Goal: Check status: Check status

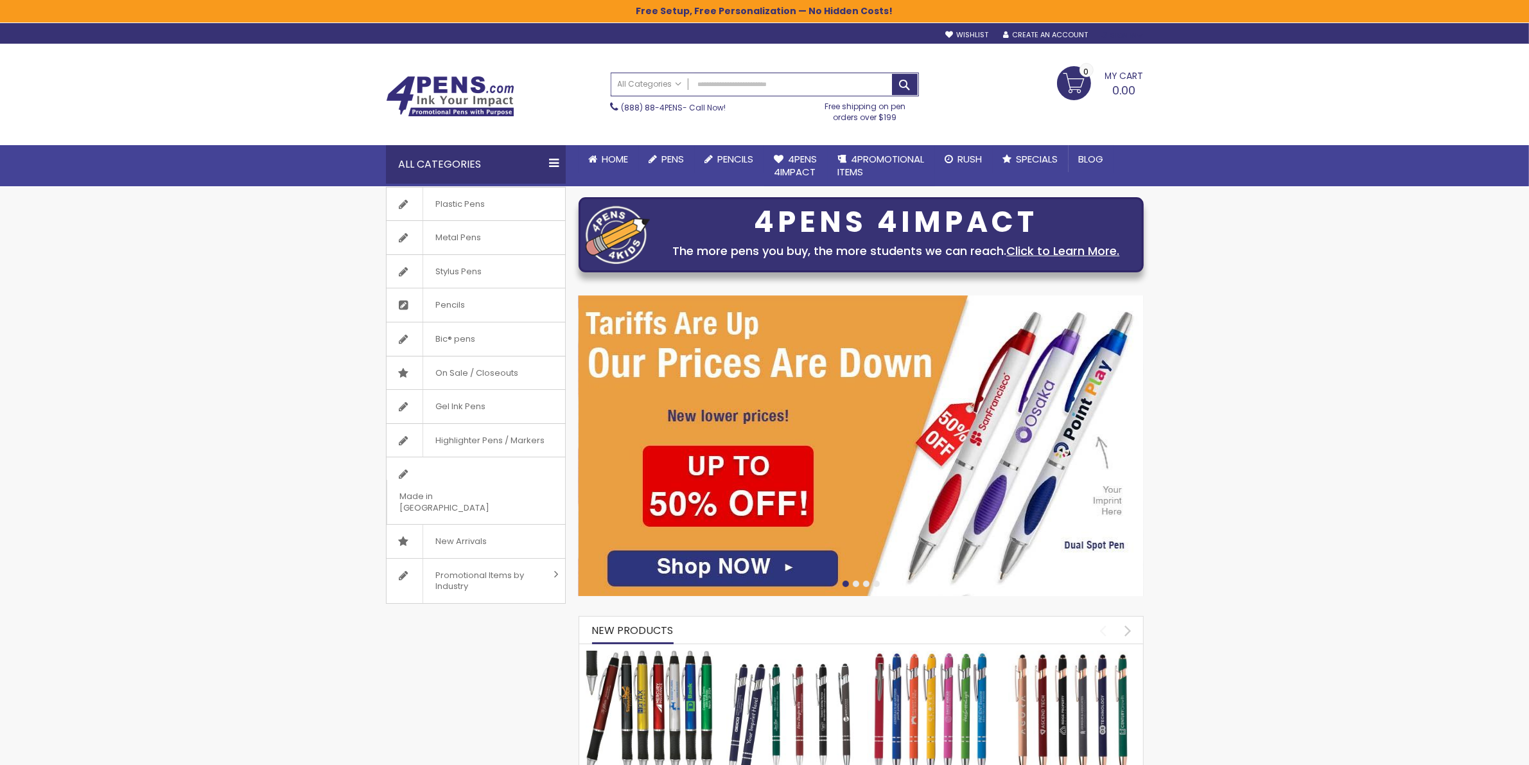
type input "**********"
click at [1121, 39] on div "Sign In" at bounding box center [1122, 36] width 42 height 10
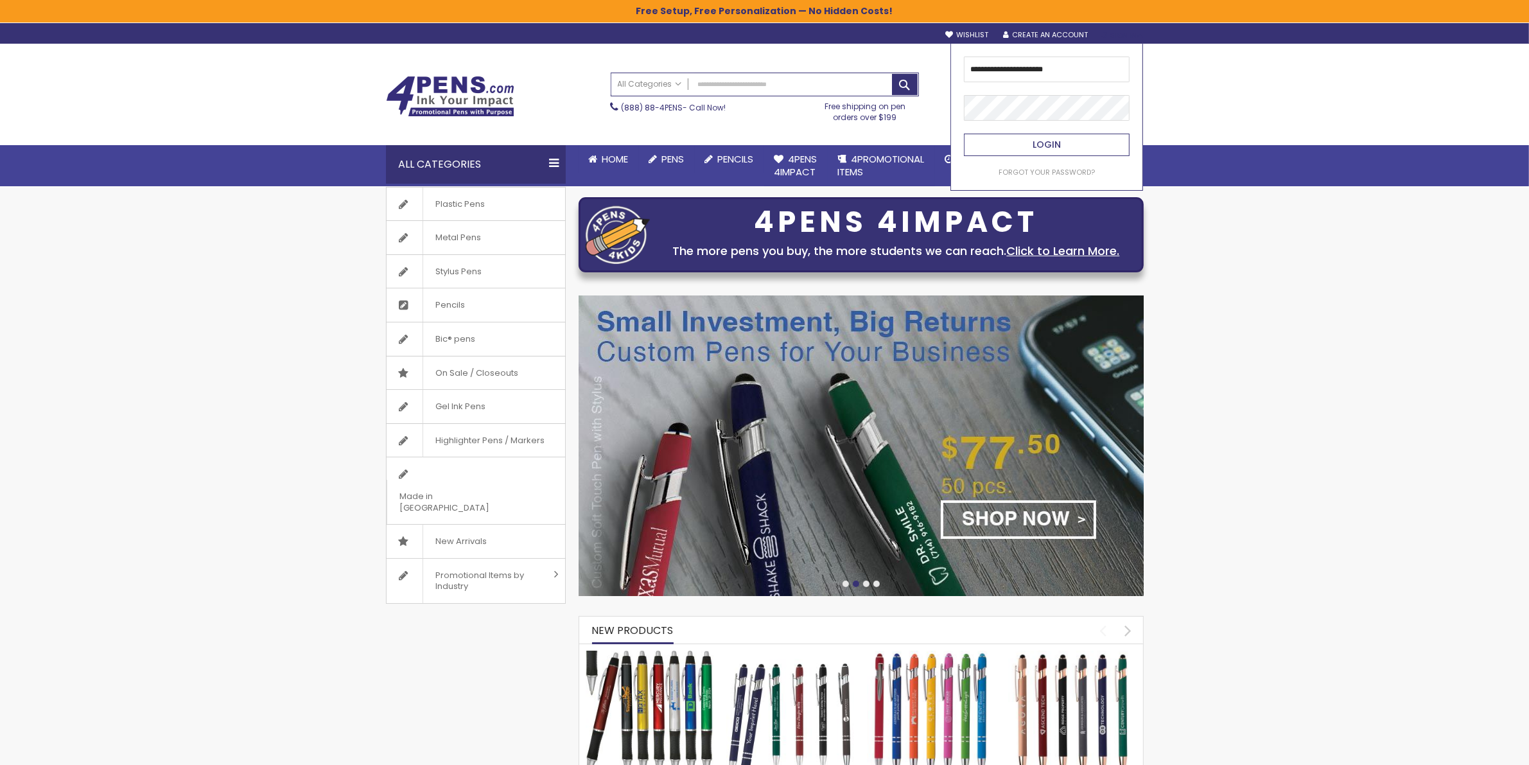
click at [1026, 148] on button "Login" at bounding box center [1047, 145] width 166 height 22
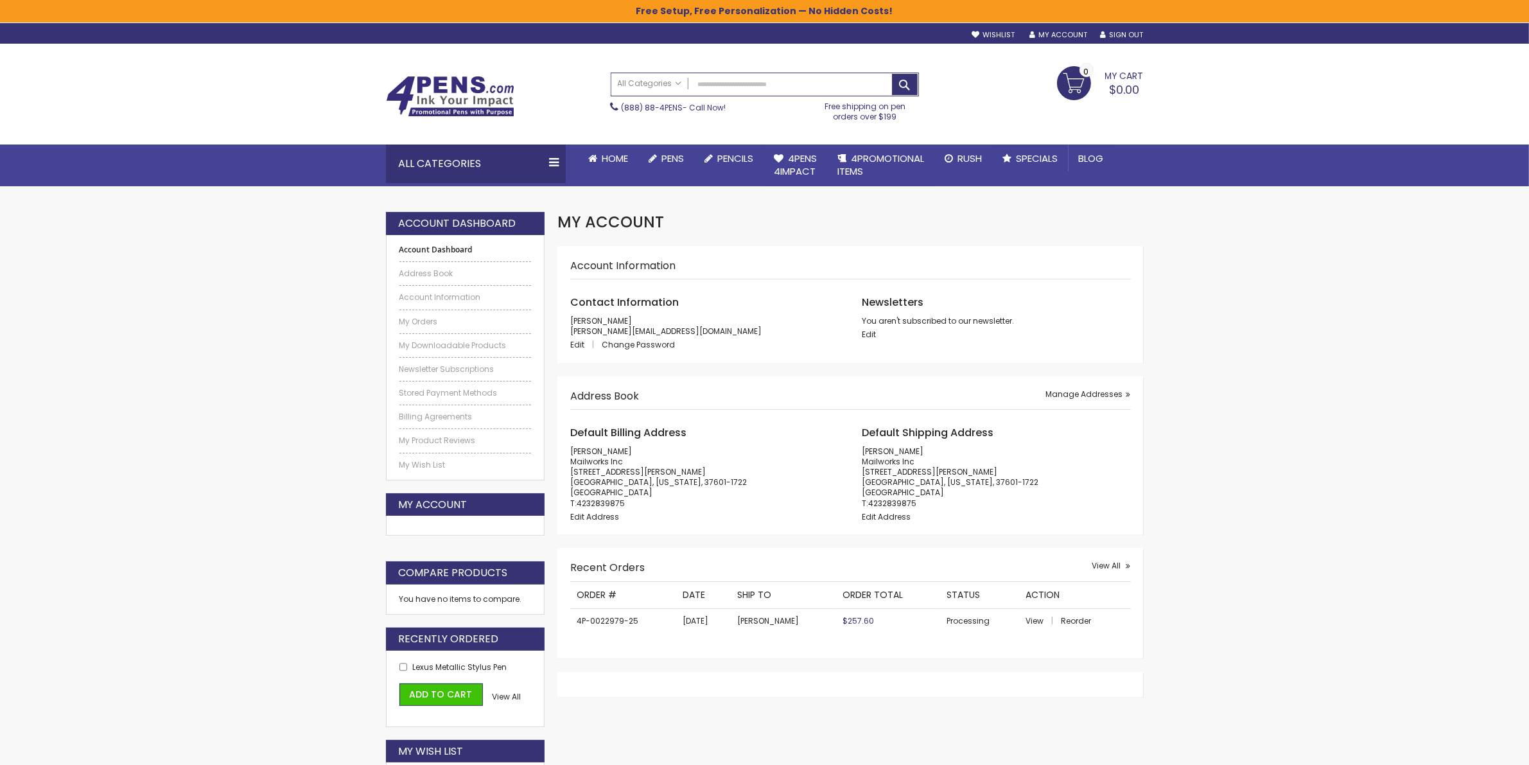
drag, startPoint x: 1102, startPoint y: 567, endPoint x: 1201, endPoint y: 551, distance: 100.8
click at [1103, 567] on span "View All" at bounding box center [1106, 565] width 29 height 11
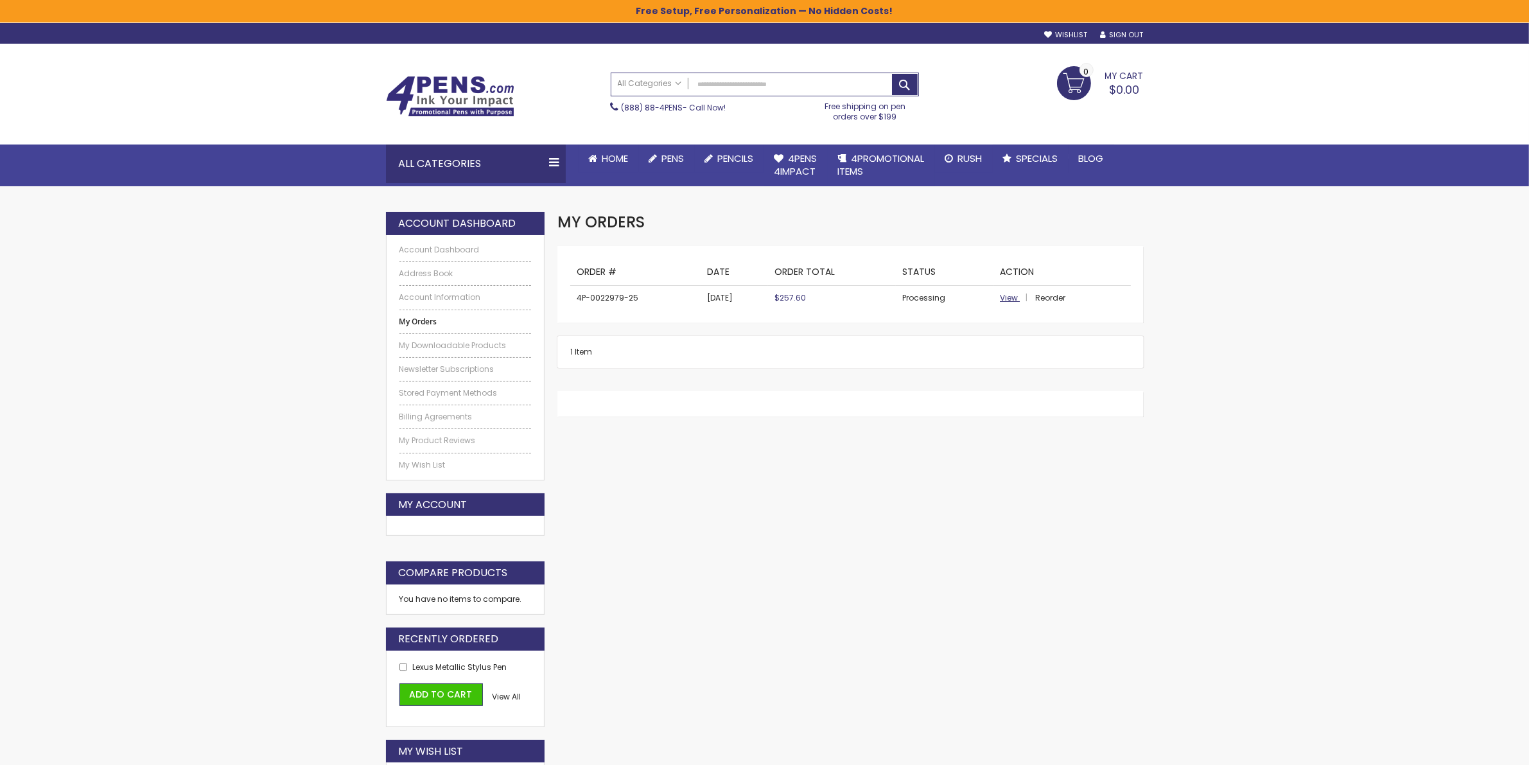
click at [1003, 297] on span "View" at bounding box center [1009, 297] width 18 height 11
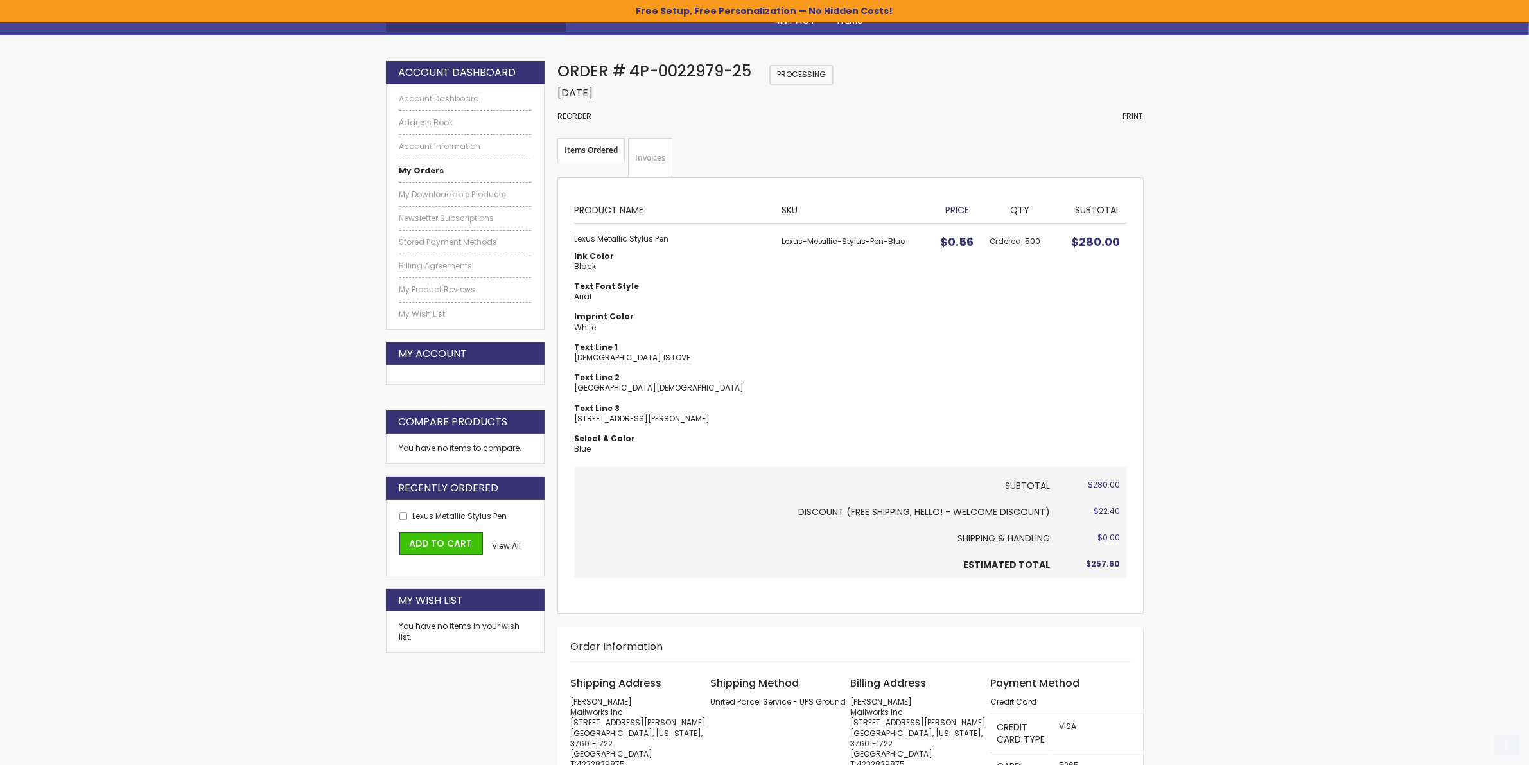
scroll to position [161, 0]
